Goal: Information Seeking & Learning: Check status

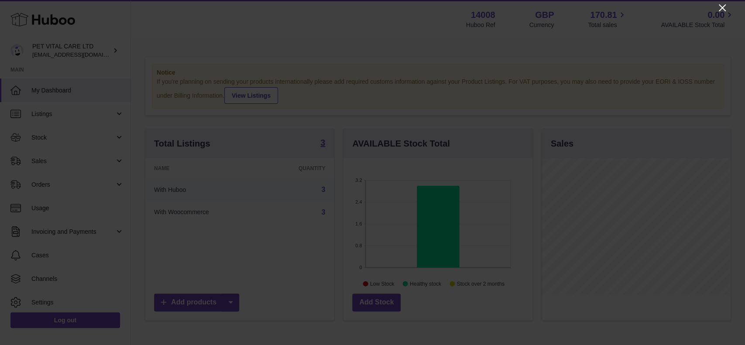
click at [552, 7] on icon "Close" at bounding box center [722, 8] width 10 height 10
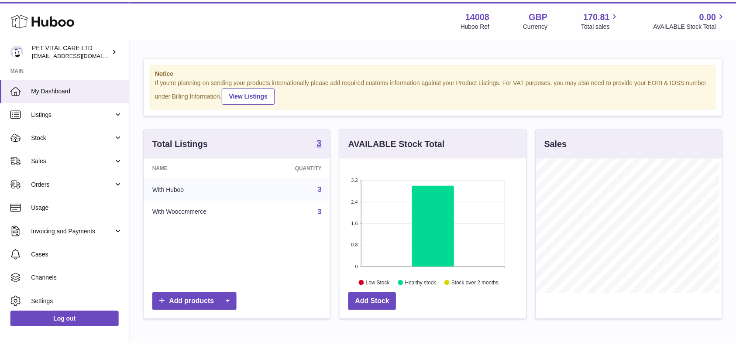
scroll to position [436331, 436281]
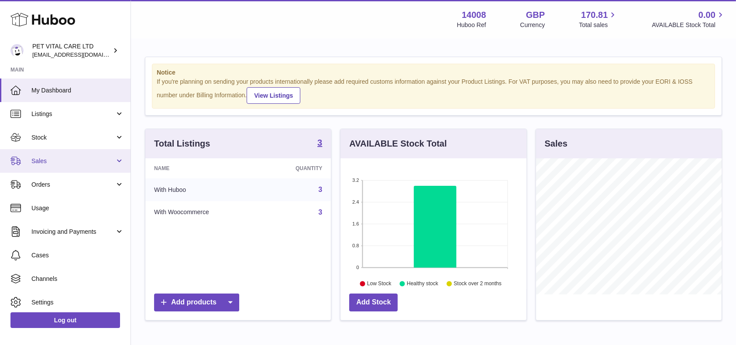
click at [33, 163] on span "Sales" at bounding box center [72, 161] width 83 height 8
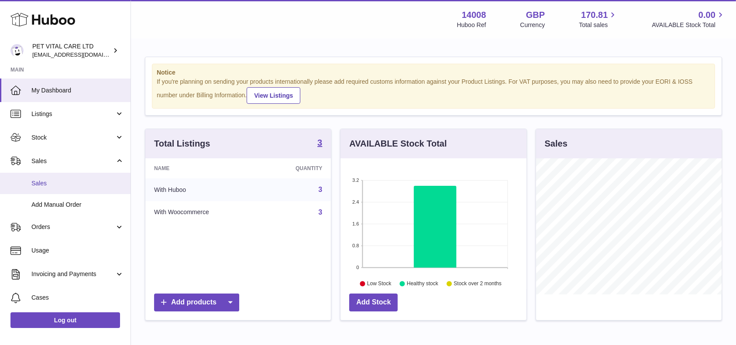
click at [46, 189] on link "Sales" at bounding box center [65, 183] width 131 height 21
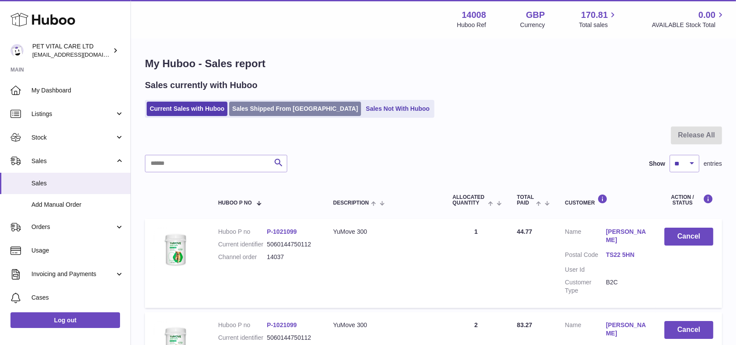
click at [268, 110] on link "Sales Shipped From [GEOGRAPHIC_DATA]" at bounding box center [295, 109] width 132 height 14
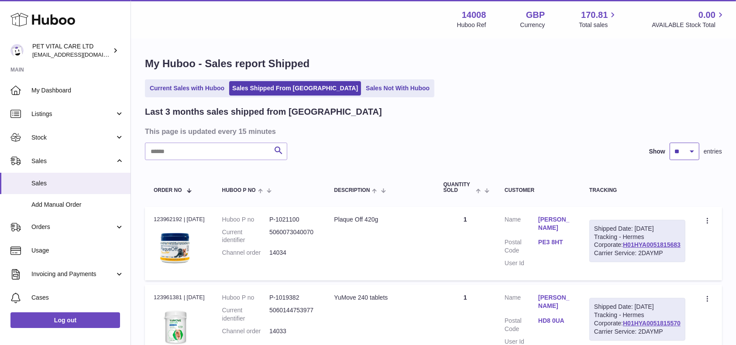
click at [680, 146] on select "** ** **" at bounding box center [685, 151] width 30 height 17
select select "**"
click at [670, 143] on select "** ** **" at bounding box center [685, 151] width 30 height 17
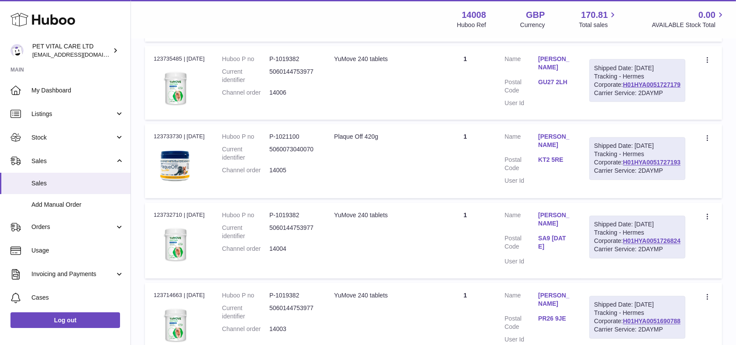
scroll to position [1463, 0]
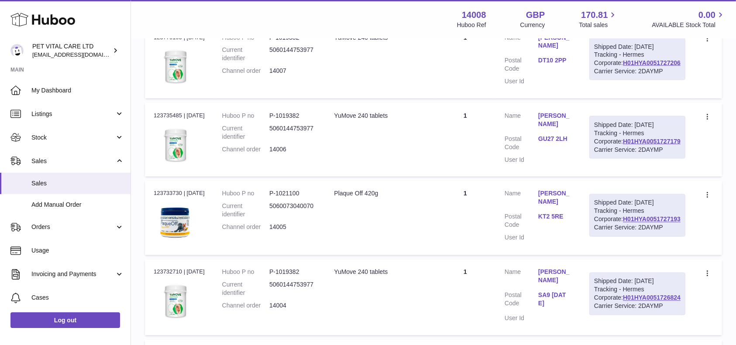
drag, startPoint x: 682, startPoint y: 164, endPoint x: 621, endPoint y: 168, distance: 61.2
copy link "H01HYA0051758453"
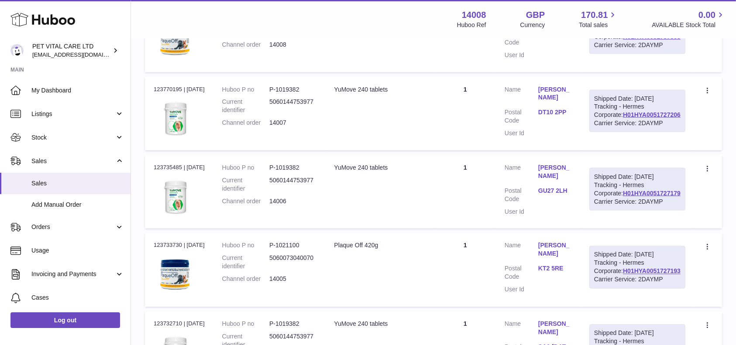
scroll to position [1347, 0]
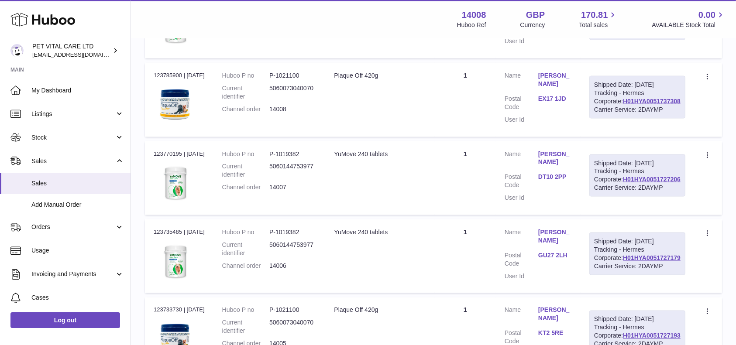
drag, startPoint x: 682, startPoint y: 182, endPoint x: 616, endPoint y: 182, distance: 65.9
copy link "H01HYA0051764014"
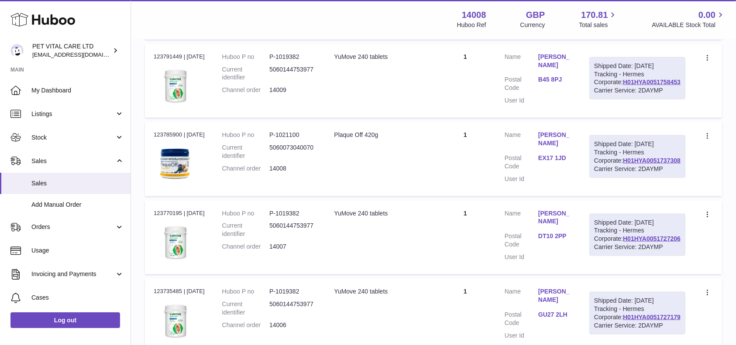
scroll to position [1230, 0]
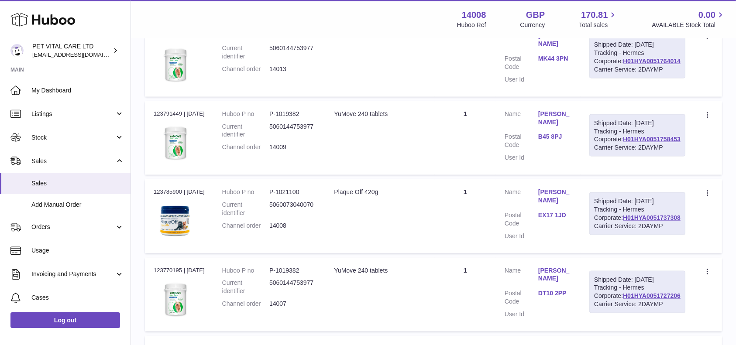
drag, startPoint x: 684, startPoint y: 201, endPoint x: 621, endPoint y: 202, distance: 63.7
copy link "H01HYA0051766311"
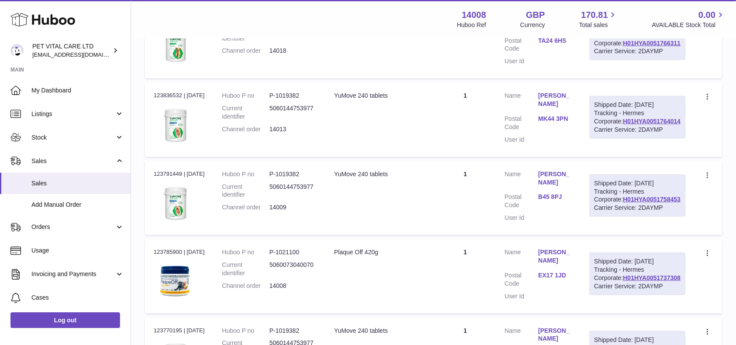
scroll to position [1114, 0]
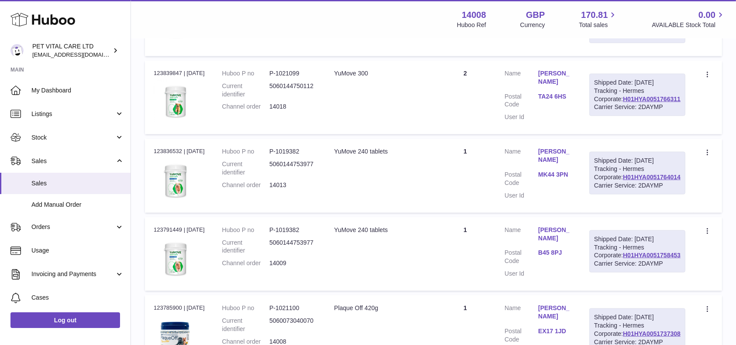
drag, startPoint x: 677, startPoint y: 221, endPoint x: 621, endPoint y: 222, distance: 56.3
click at [621, 43] on div "Shipped Date: 31st Aug 2025 Tracking - Royal Mail: OZ098797224GB Carrier Servic…" at bounding box center [637, 17] width 96 height 51
copy link "OZ098797224GB"
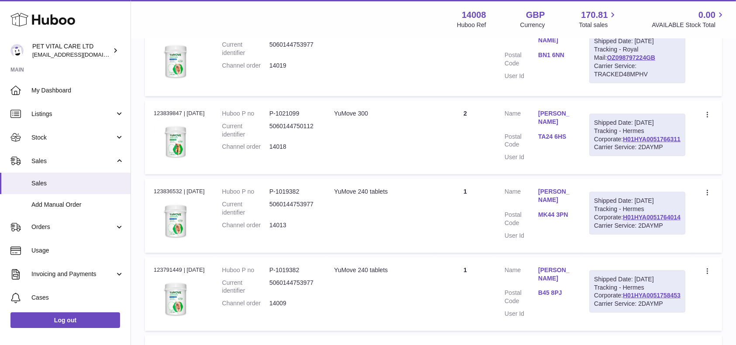
scroll to position [1055, 0]
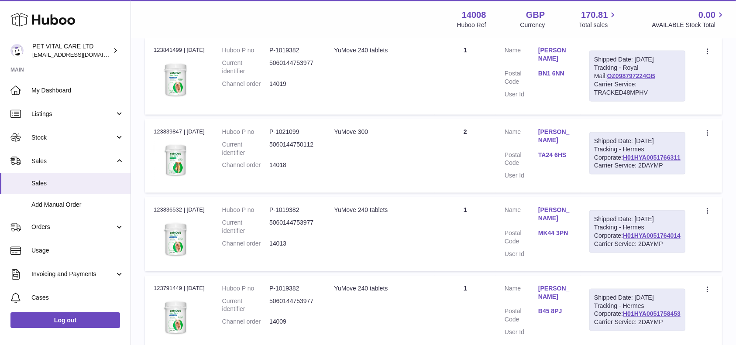
drag, startPoint x: 682, startPoint y: 182, endPoint x: 620, endPoint y: 183, distance: 62.0
copy link "H01HYA0051778330"
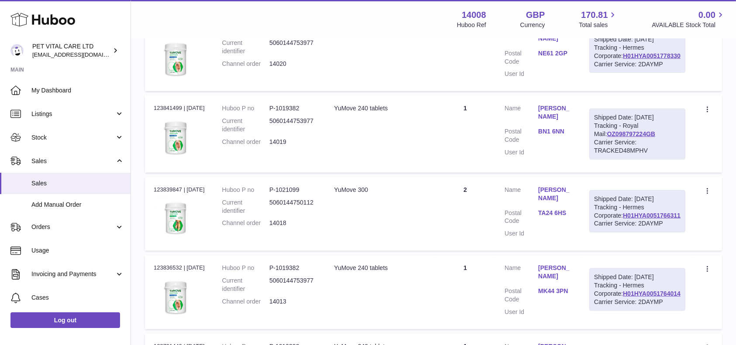
drag, startPoint x: 684, startPoint y: 141, endPoint x: 621, endPoint y: 142, distance: 63.3
copy link "H01HYA0051777883"
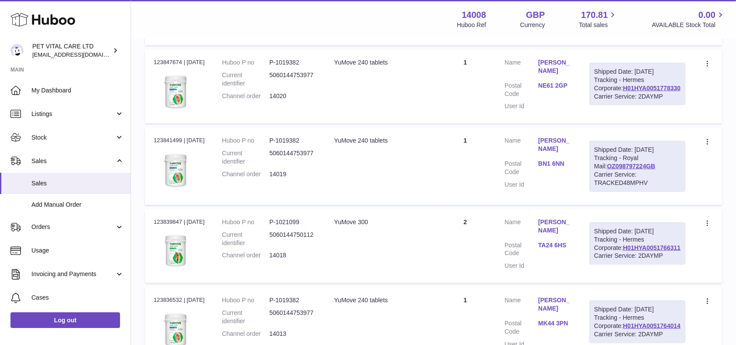
scroll to position [939, 0]
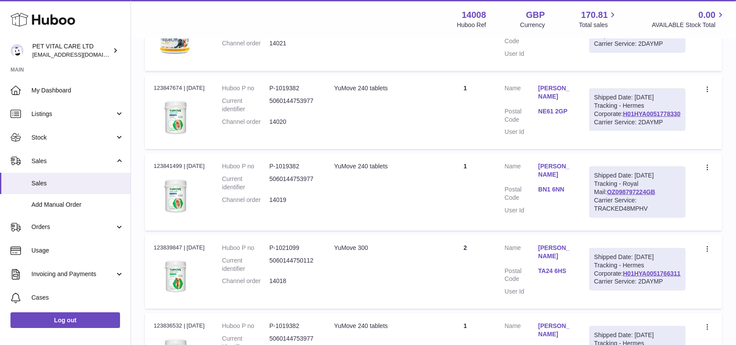
drag, startPoint x: 683, startPoint y: 103, endPoint x: 618, endPoint y: 106, distance: 64.7
copy link "H01HYA0051786248"
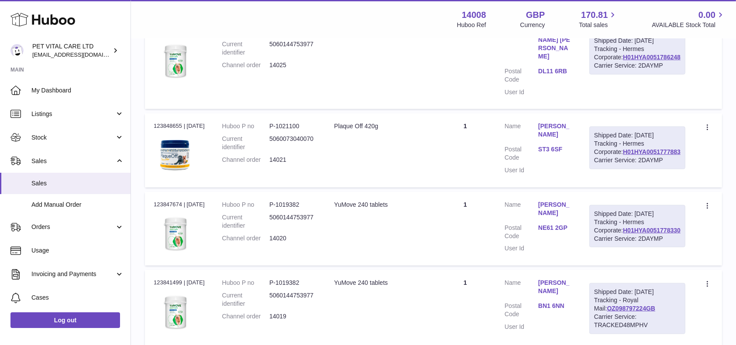
scroll to position [765, 0]
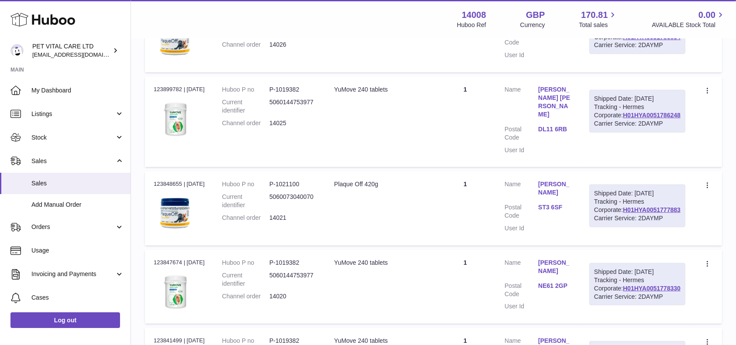
drag, startPoint x: 681, startPoint y: 180, endPoint x: 620, endPoint y: 177, distance: 61.6
click at [620, 55] on div "Shipped Date: 1st Sep 2025 Tracking - Hermes Corporate: H01HYA0051786034 Carrie…" at bounding box center [637, 33] width 96 height 43
copy link "H01HYA0051786034"
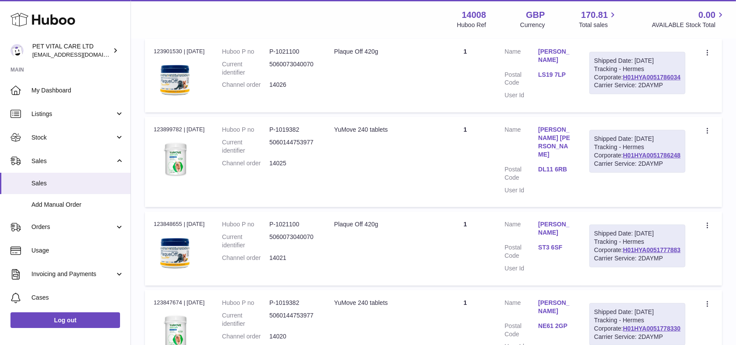
scroll to position [706, 0]
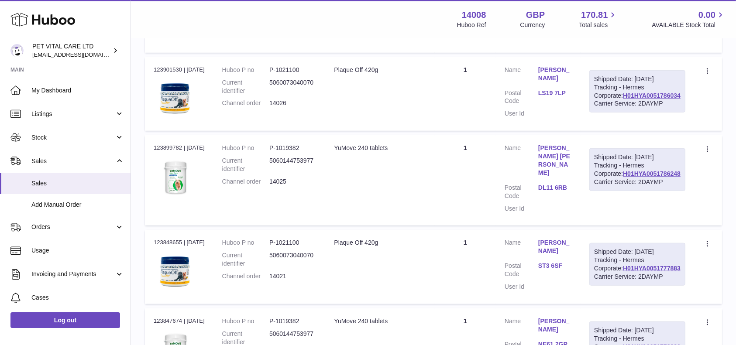
drag, startPoint x: 681, startPoint y: 140, endPoint x: 597, endPoint y: 144, distance: 84.3
click at [618, 34] on div "Shipped Date: 1st Sep 2025 Tracking - Hermes Corporate: H01HYA0051792431 Carrie…" at bounding box center [637, 13] width 96 height 43
copy link "H01HYA0051792431"
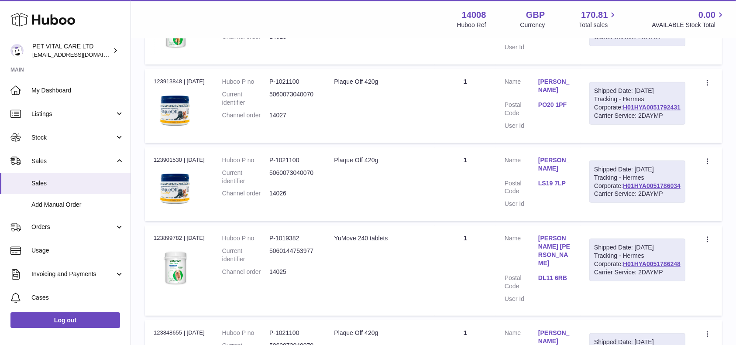
scroll to position [590, 0]
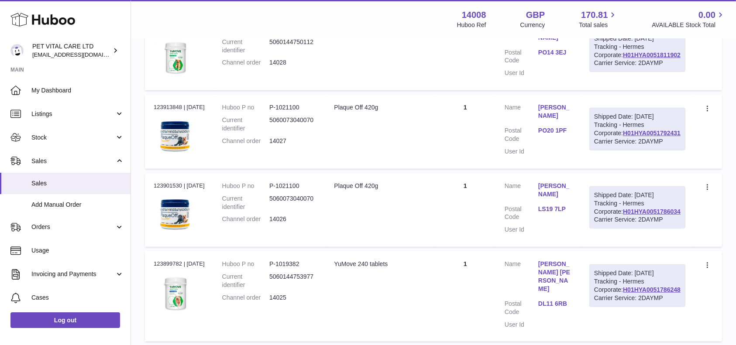
drag, startPoint x: 682, startPoint y: 159, endPoint x: 619, endPoint y: 157, distance: 62.9
click at [619, 72] on div "Shipped Date: 2nd Sep 2025 Tracking - Hermes Corporate: H01HYA0051811902 Carrie…" at bounding box center [637, 51] width 96 height 43
copy link "H01HYA0051811902"
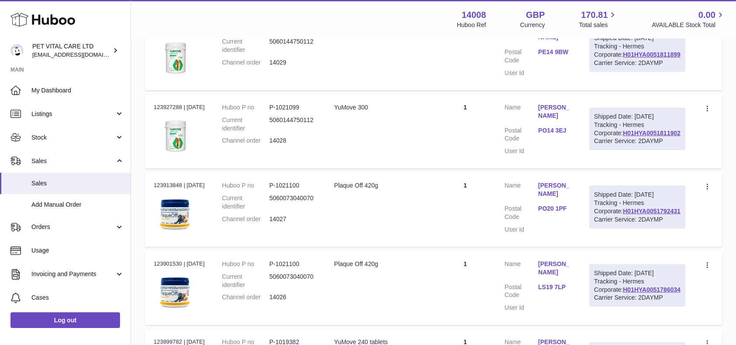
scroll to position [416, 0]
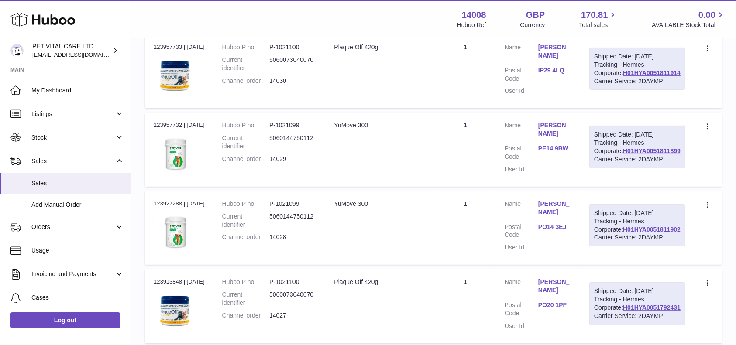
drag, startPoint x: 684, startPoint y: 237, endPoint x: 618, endPoint y: 234, distance: 65.5
click at [618, 168] on div "Shipped Date: 2nd Sep 2025 Tracking - Hermes Corporate: H01HYA0051811899 Carrie…" at bounding box center [637, 147] width 96 height 43
drag, startPoint x: 683, startPoint y: 139, endPoint x: 611, endPoint y: 140, distance: 72.0
click at [611, 108] on td "Shipped Date: 2nd Sep 2025 Tracking - Hermes Corporate: H01HYA0051811914 Carrie…" at bounding box center [637, 71] width 113 height 74
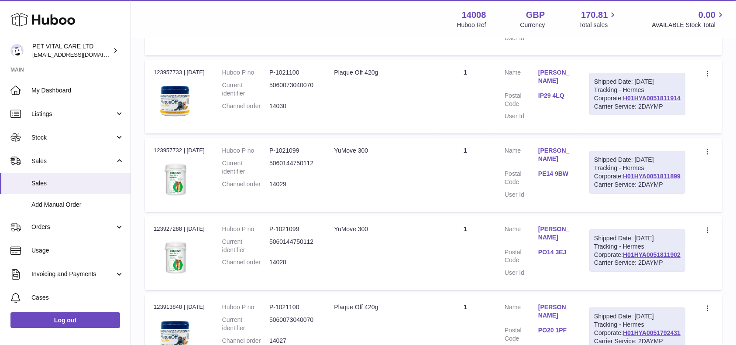
scroll to position [357, 0]
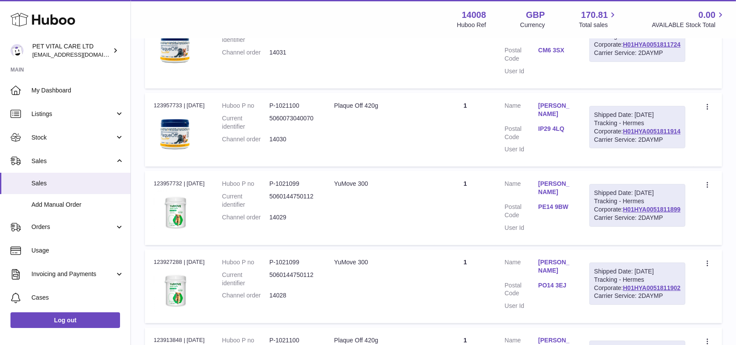
drag, startPoint x: 684, startPoint y: 100, endPoint x: 622, endPoint y: 100, distance: 62.0
click at [622, 62] on div "Shipped Date: 2nd Sep 2025 Tracking - Hermes Corporate: H01HYA0051811724 Carrie…" at bounding box center [637, 41] width 96 height 43
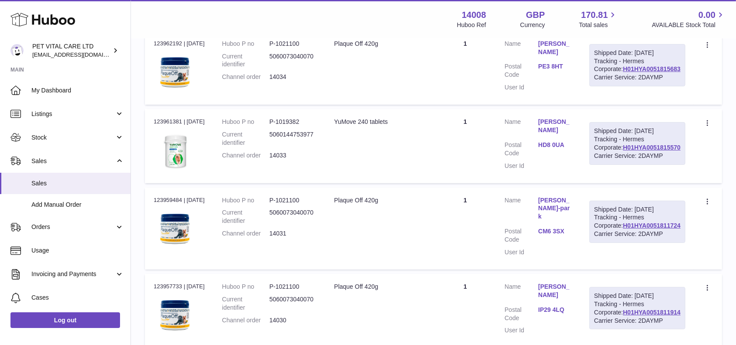
scroll to position [124, 0]
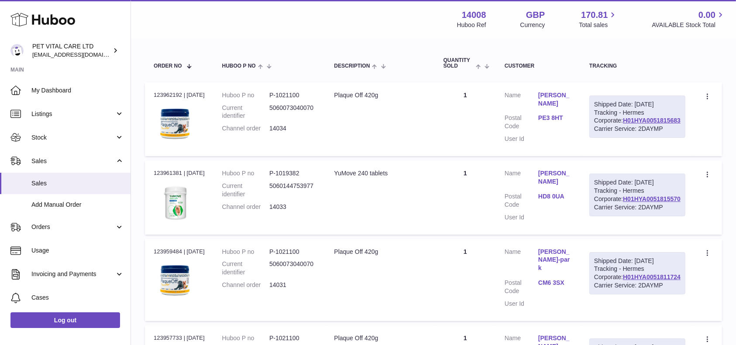
drag, startPoint x: 684, startPoint y: 233, endPoint x: 616, endPoint y: 232, distance: 68.1
click at [616, 232] on td "Shipped Date: 2nd Sep 2025 Tracking - Hermes Corporate: H01HYA0051815570 Carrie…" at bounding box center [637, 198] width 113 height 74
drag, startPoint x: 682, startPoint y: 135, endPoint x: 621, endPoint y: 137, distance: 61.1
click at [621, 137] on div "Shipped Date: 2nd Sep 2025 Tracking - Hermes Corporate: H01HYA0051815683 Carrie…" at bounding box center [637, 117] width 96 height 43
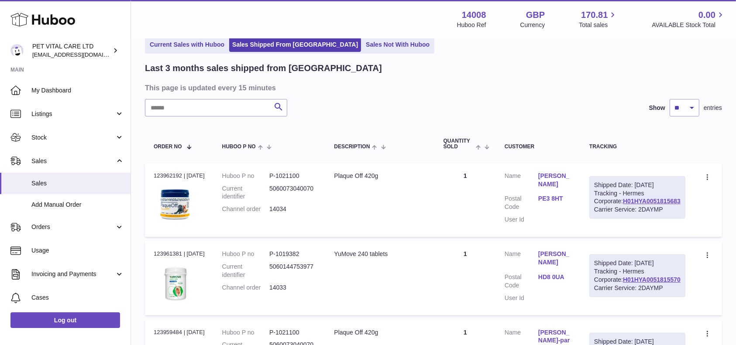
scroll to position [0, 0]
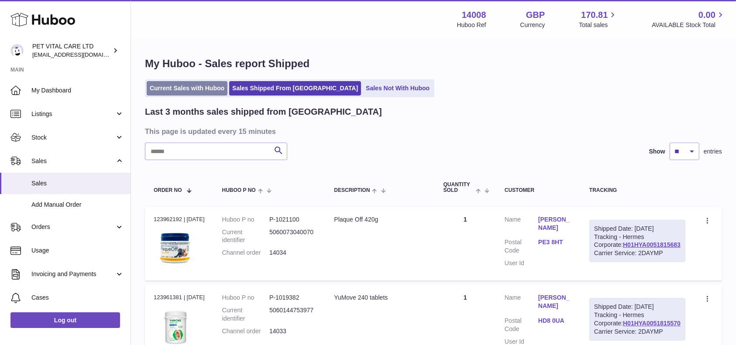
click at [195, 93] on link "Current Sales with Huboo" at bounding box center [187, 88] width 81 height 14
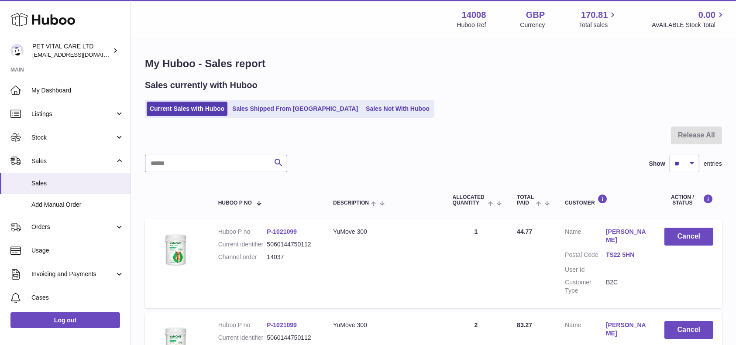
click at [224, 168] on input "text" at bounding box center [216, 163] width 142 height 17
paste input "*****"
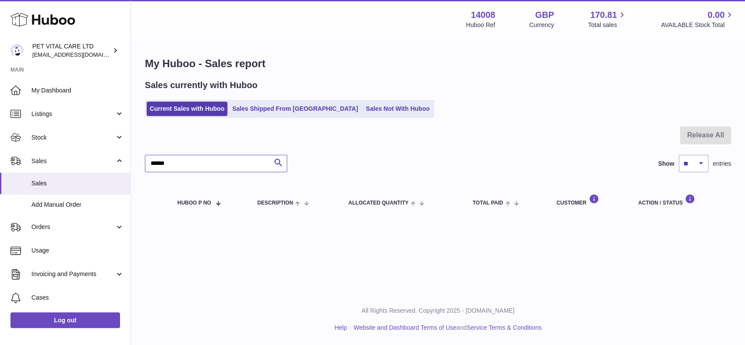
click at [211, 166] on input "*****" at bounding box center [216, 163] width 142 height 17
type input "*****"
click at [272, 110] on link "Sales Shipped From [GEOGRAPHIC_DATA]" at bounding box center [295, 109] width 132 height 14
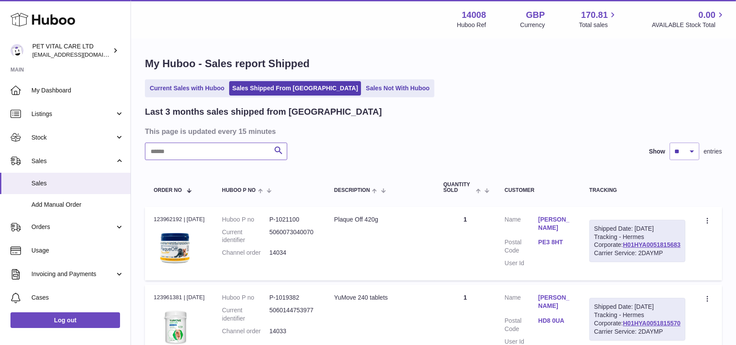
drag, startPoint x: 202, startPoint y: 142, endPoint x: 161, endPoint y: 152, distance: 41.4
click at [161, 152] on input "text" at bounding box center [216, 151] width 142 height 17
paste input "*****"
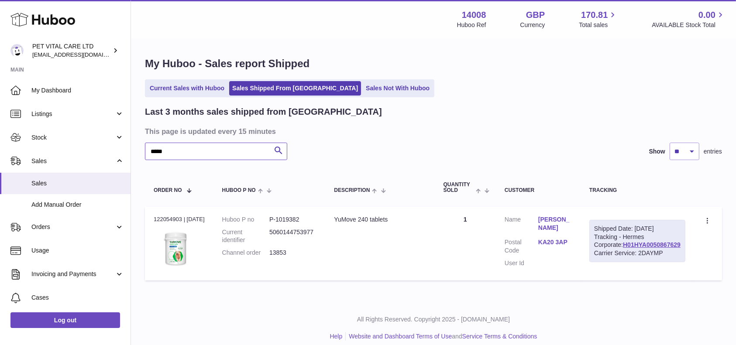
type input "*****"
click at [363, 93] on link "Sales Not With Huboo" at bounding box center [398, 88] width 70 height 14
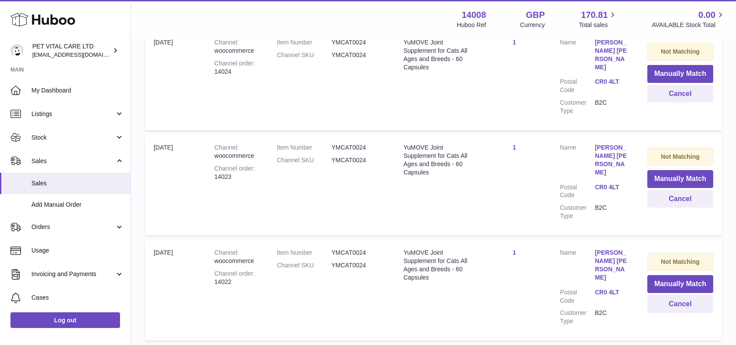
scroll to position [222, 0]
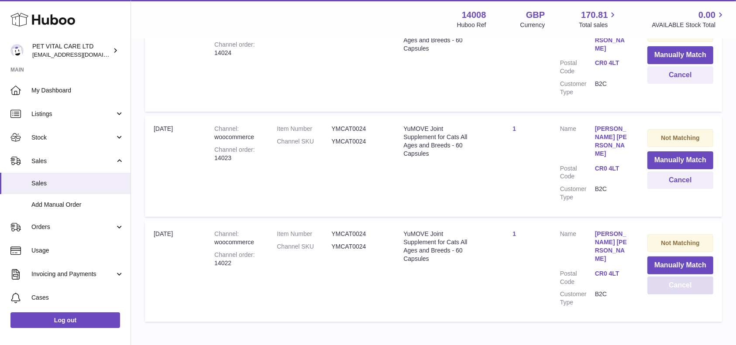
click at [683, 277] on button "Cancel" at bounding box center [680, 286] width 66 height 18
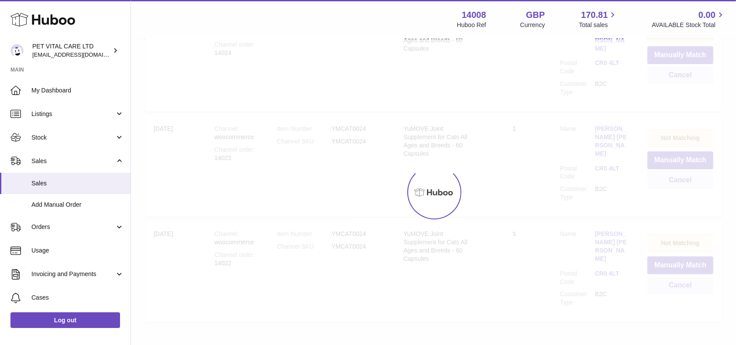
scroll to position [134, 0]
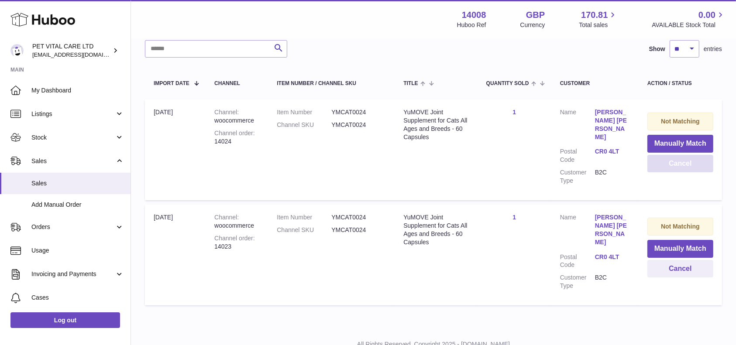
click at [669, 167] on button "Cancel" at bounding box center [680, 164] width 66 height 18
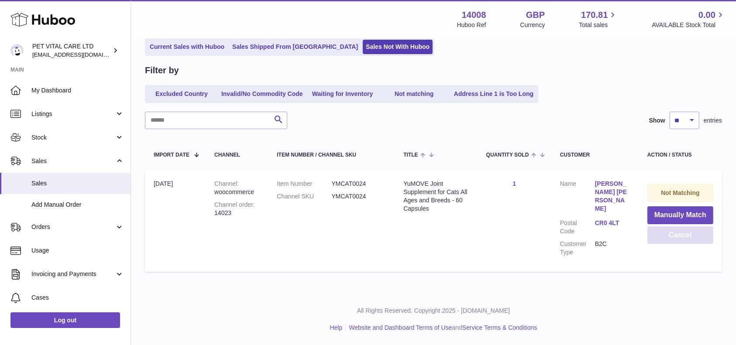
scroll to position [45, 0]
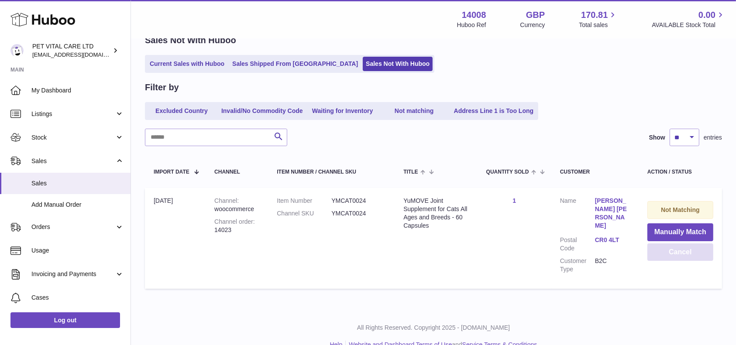
click at [673, 253] on button "Cancel" at bounding box center [680, 253] width 66 height 18
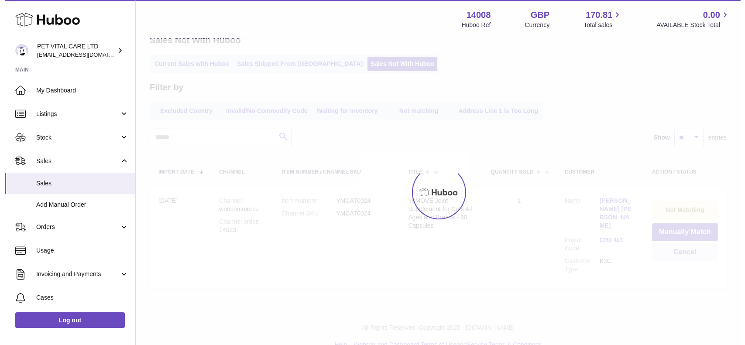
scroll to position [0, 0]
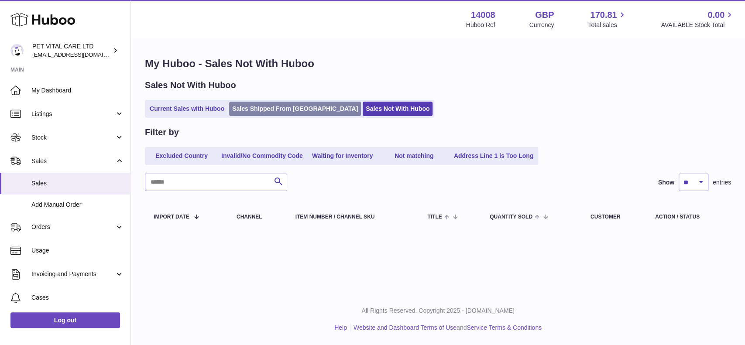
click at [250, 103] on link "Sales Shipped From [GEOGRAPHIC_DATA]" at bounding box center [295, 109] width 132 height 14
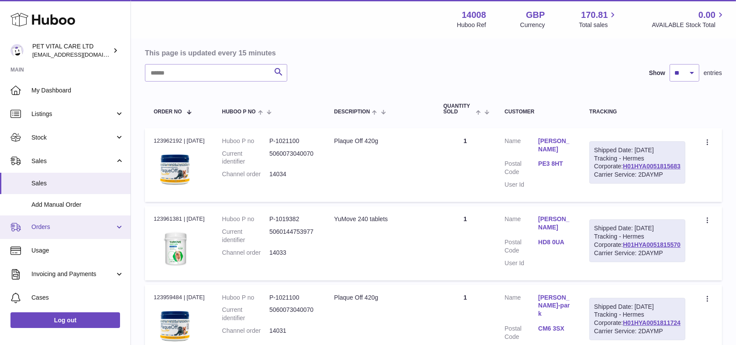
scroll to position [58, 0]
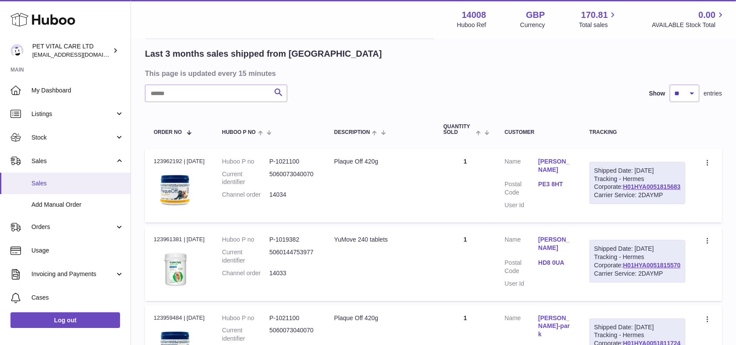
click at [48, 184] on span "Sales" at bounding box center [77, 183] width 93 height 8
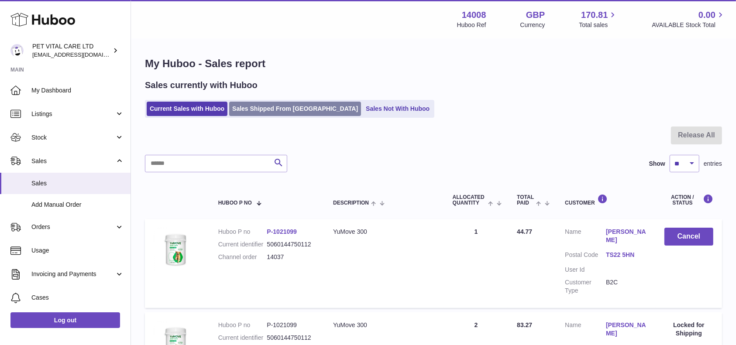
click at [266, 112] on link "Sales Shipped From [GEOGRAPHIC_DATA]" at bounding box center [295, 109] width 132 height 14
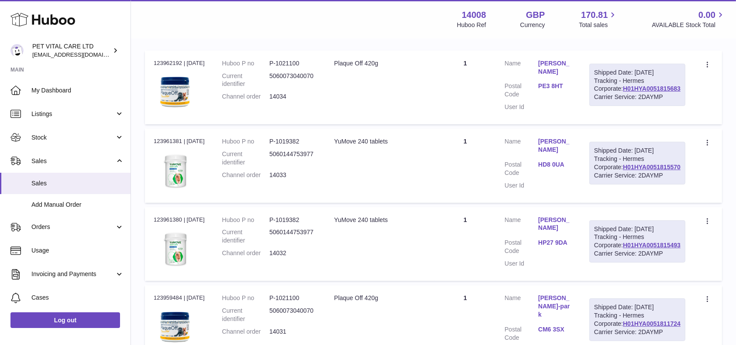
scroll to position [175, 0]
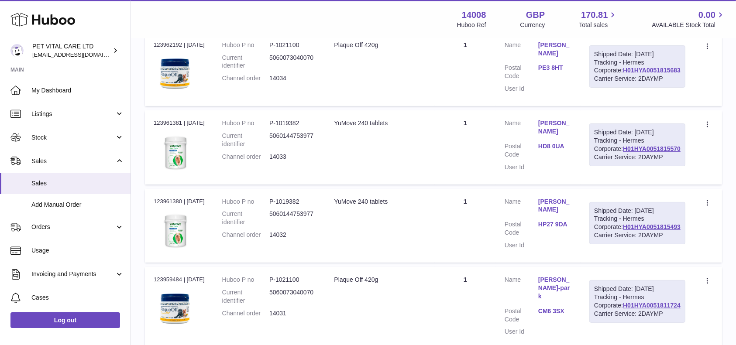
drag, startPoint x: 681, startPoint y: 280, endPoint x: 615, endPoint y: 280, distance: 65.9
click at [615, 263] on td "Shipped Date: [DATE] Tracking - Hermes Corporate: H01HYA0051815493 Carrier Serv…" at bounding box center [637, 226] width 113 height 74
copy link "H01HYA0051815493"
click at [39, 322] on link "Log out" at bounding box center [65, 321] width 110 height 16
